Goal: Information Seeking & Learning: Learn about a topic

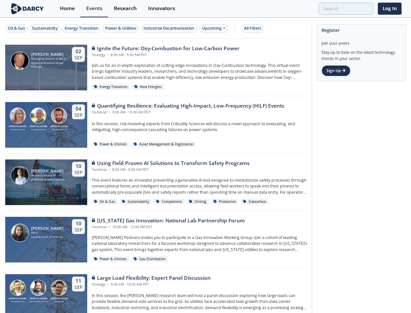
click at [206, 156] on div "[PERSON_NAME] Research Associate [PERSON_NAME] Partners [DATE] Using Field Prov…" at bounding box center [156, 181] width 302 height 57
click at [17, 28] on div "Oil & Gas" at bounding box center [16, 28] width 17 height 6
click at [45, 28] on div "Sustainability" at bounding box center [45, 28] width 26 height 6
click at [82, 28] on div "Energy Transition" at bounding box center [82, 28] width 34 height 6
click at [122, 28] on div "Power & Utilities" at bounding box center [120, 28] width 31 height 6
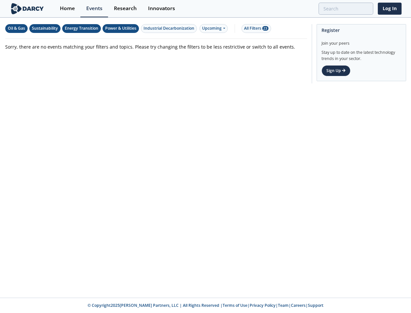
click at [170, 28] on div "Industrial Decarbonization" at bounding box center [169, 28] width 51 height 6
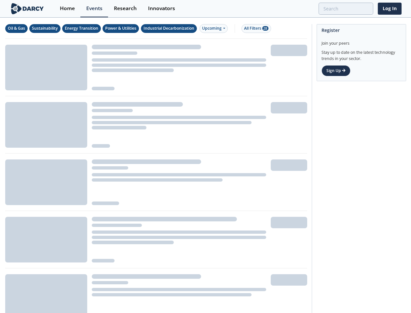
click at [215, 28] on div "Upcoming" at bounding box center [214, 28] width 28 height 9
